Goal: Task Accomplishment & Management: Manage account settings

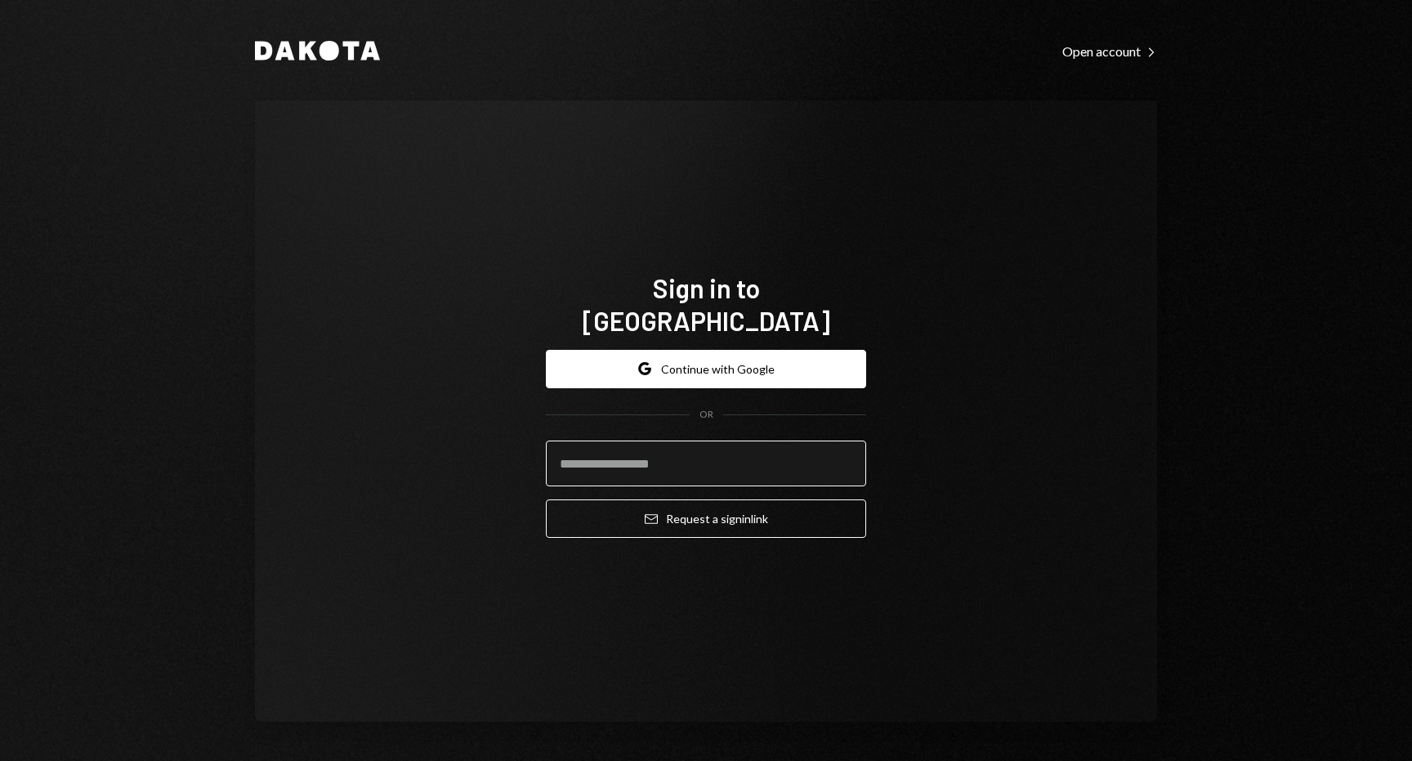
click at [617, 453] on input "email" at bounding box center [706, 464] width 320 height 46
type input "**********"
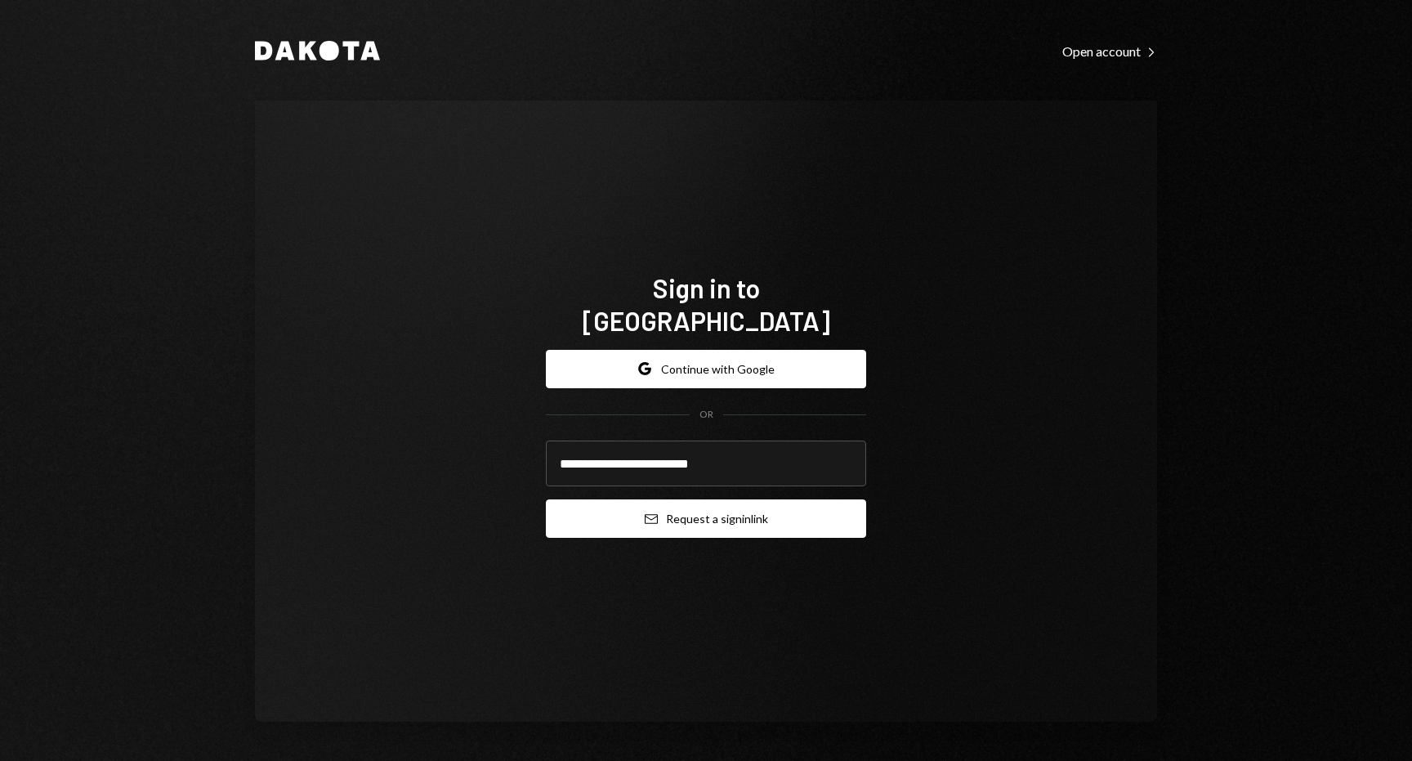
click at [655, 513] on icon "Email" at bounding box center [651, 519] width 13 height 13
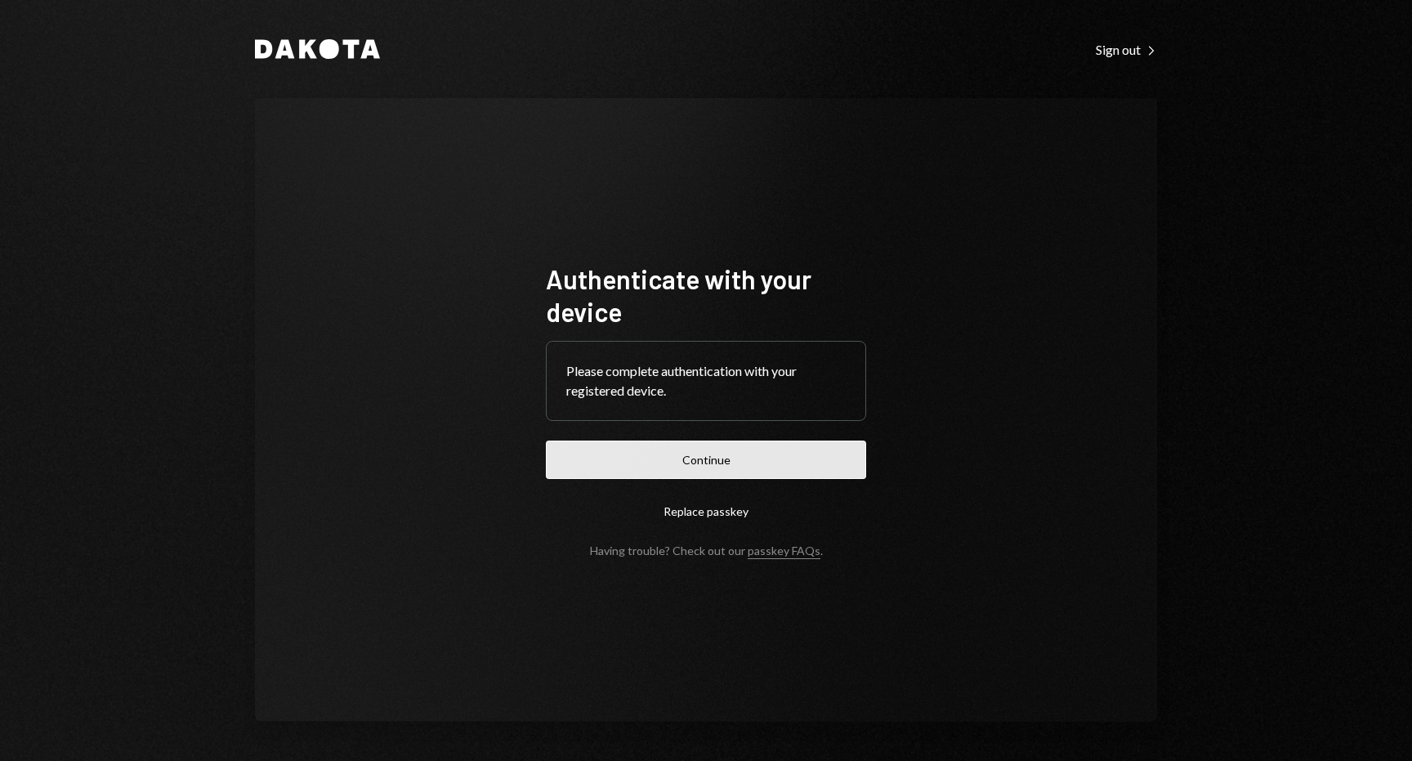
click at [710, 458] on button "Continue" at bounding box center [706, 460] width 320 height 38
